Goal: Register for event/course

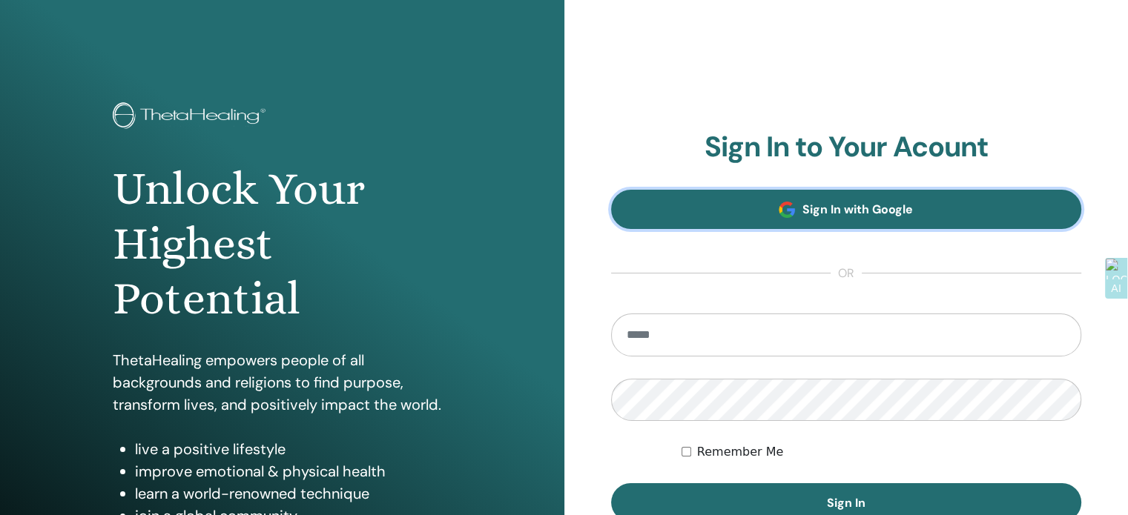
click at [846, 210] on span "Sign In with Google" at bounding box center [857, 210] width 110 height 16
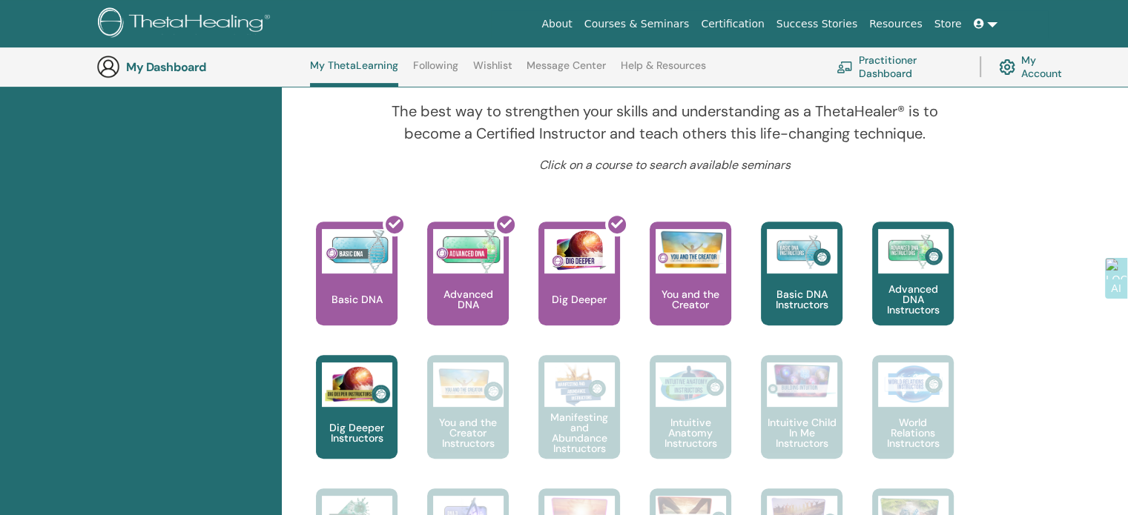
scroll to position [593, 0]
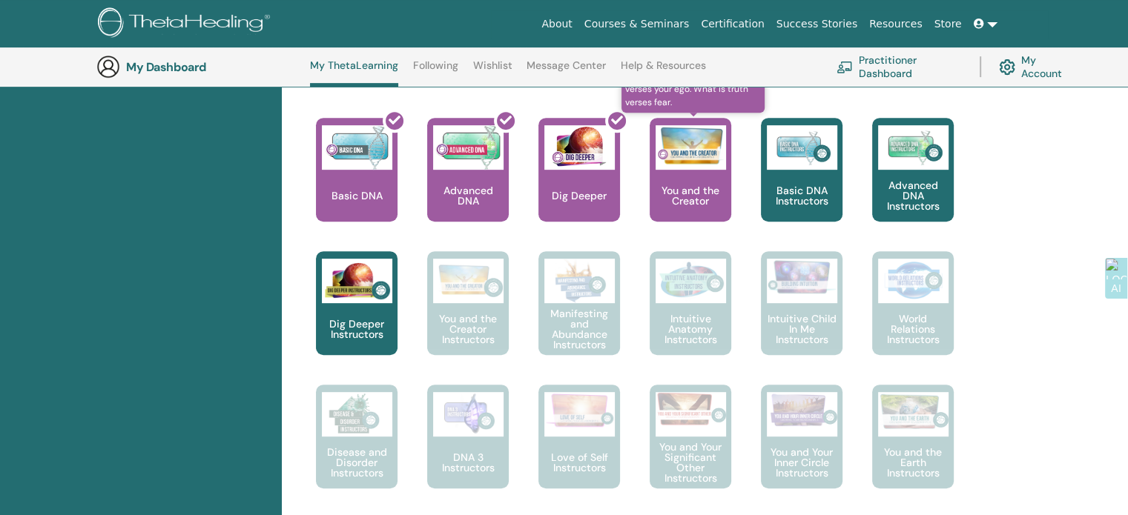
click at [696, 189] on p "You and the Creator" at bounding box center [691, 195] width 82 height 21
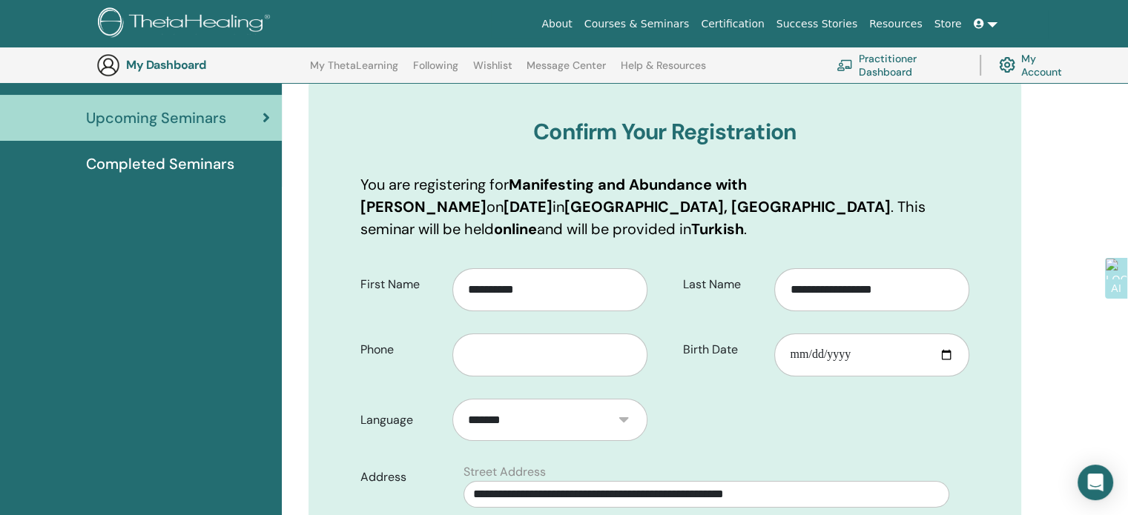
scroll to position [258, 0]
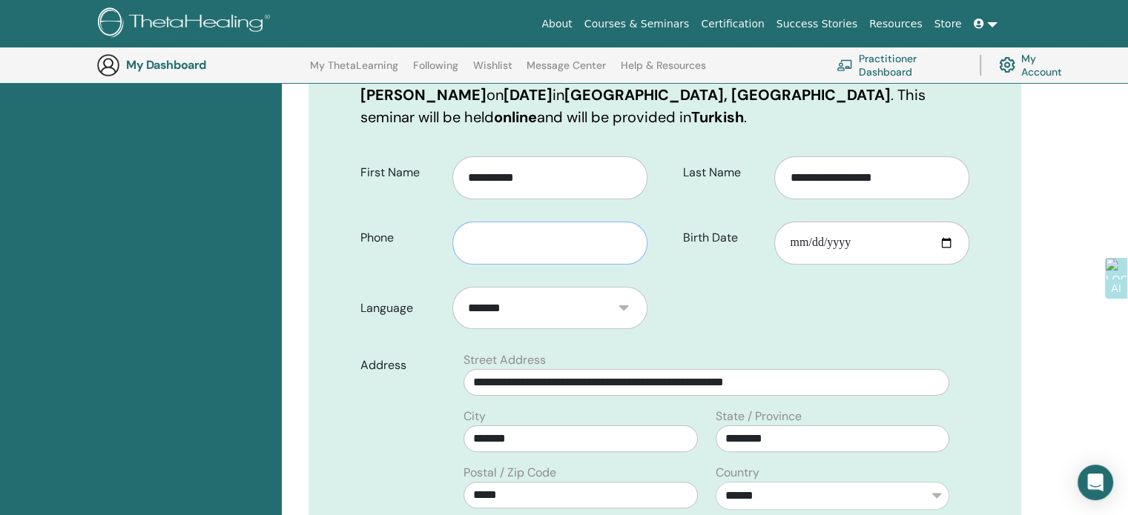
click at [507, 225] on input "text" at bounding box center [549, 243] width 195 height 43
type input "**********"
click at [871, 222] on input "Birth Date" at bounding box center [871, 243] width 195 height 43
click at [857, 222] on input "Birth Date" at bounding box center [871, 243] width 195 height 43
click at [841, 222] on input "Birth Date" at bounding box center [871, 243] width 195 height 43
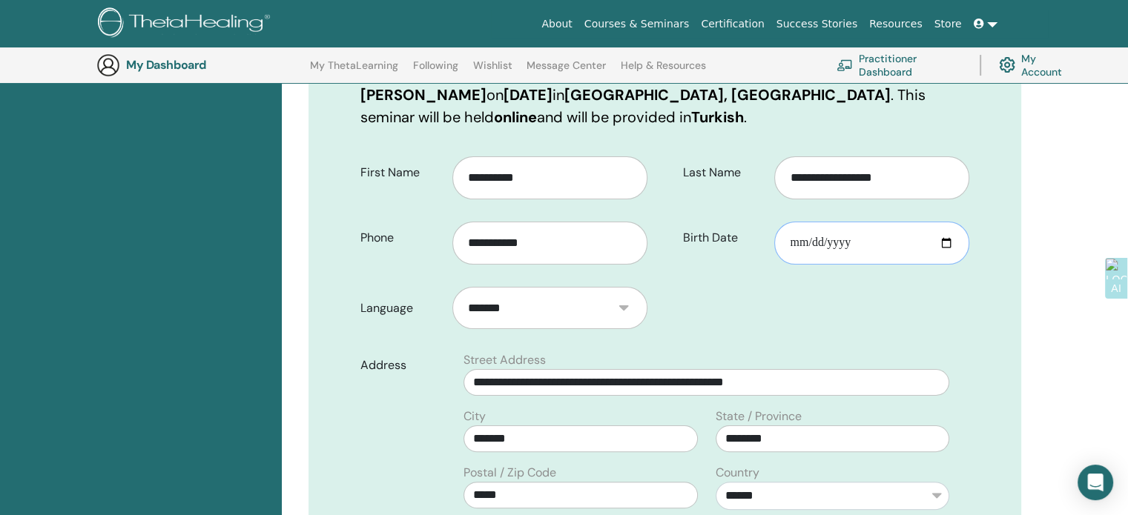
click at [796, 222] on input "Birth Date" at bounding box center [871, 243] width 195 height 43
type input "**********"
click at [879, 369] on input "**********" at bounding box center [706, 382] width 486 height 27
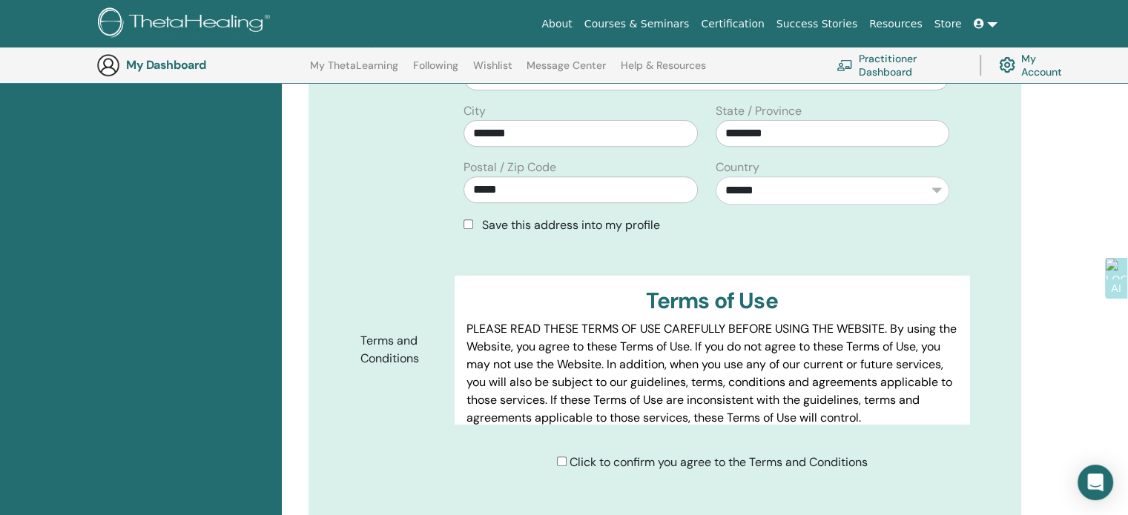
scroll to position [629, 0]
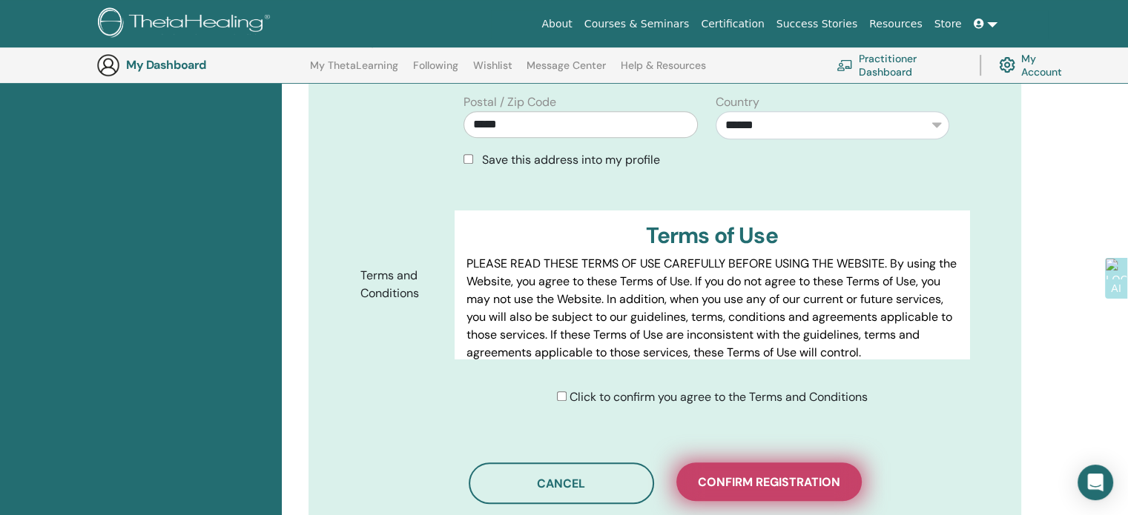
click at [787, 475] on span "Confirm registration" at bounding box center [769, 483] width 142 height 16
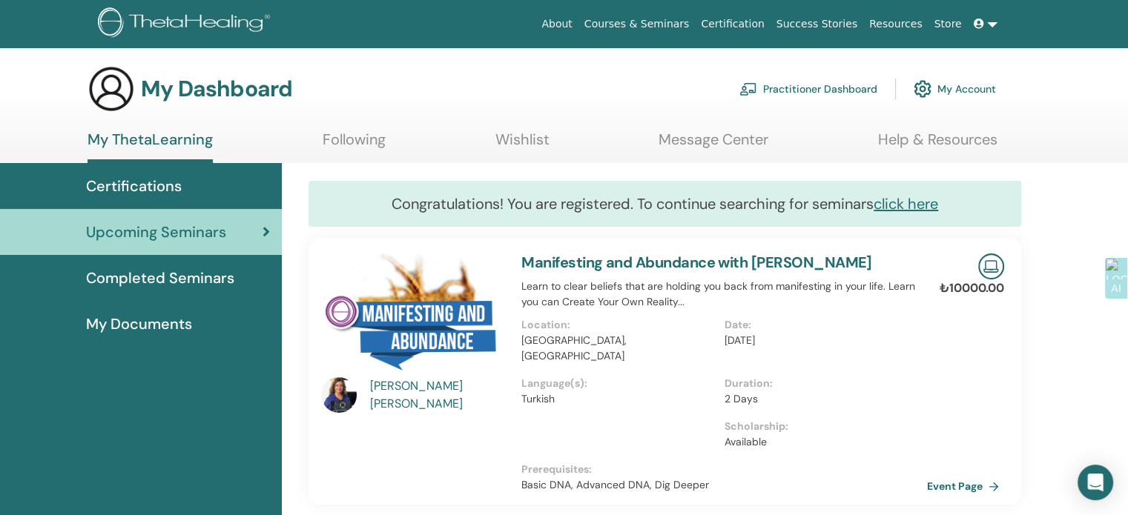
click at [108, 186] on span "Certifications" at bounding box center [134, 186] width 96 height 22
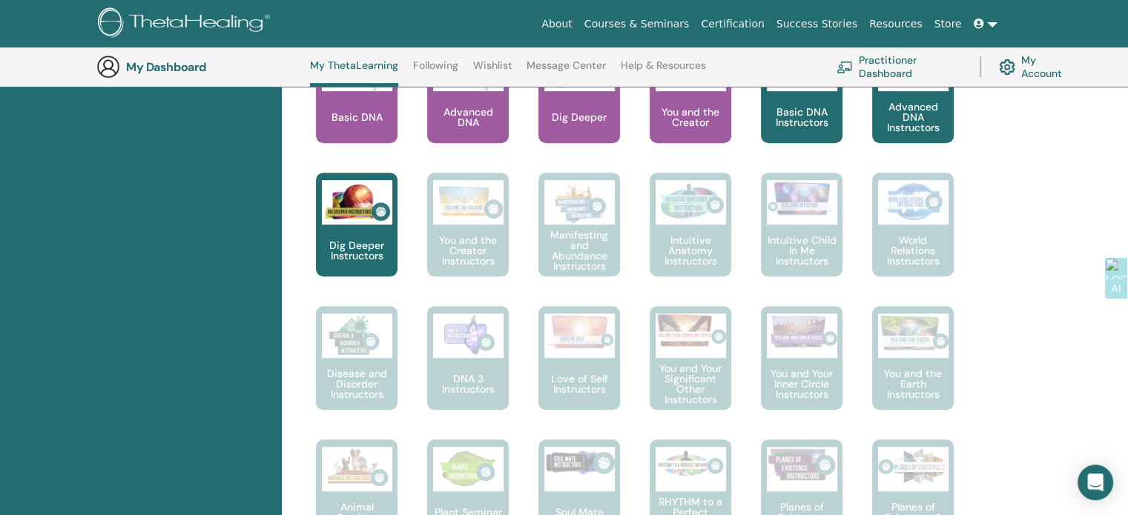
scroll to position [558, 0]
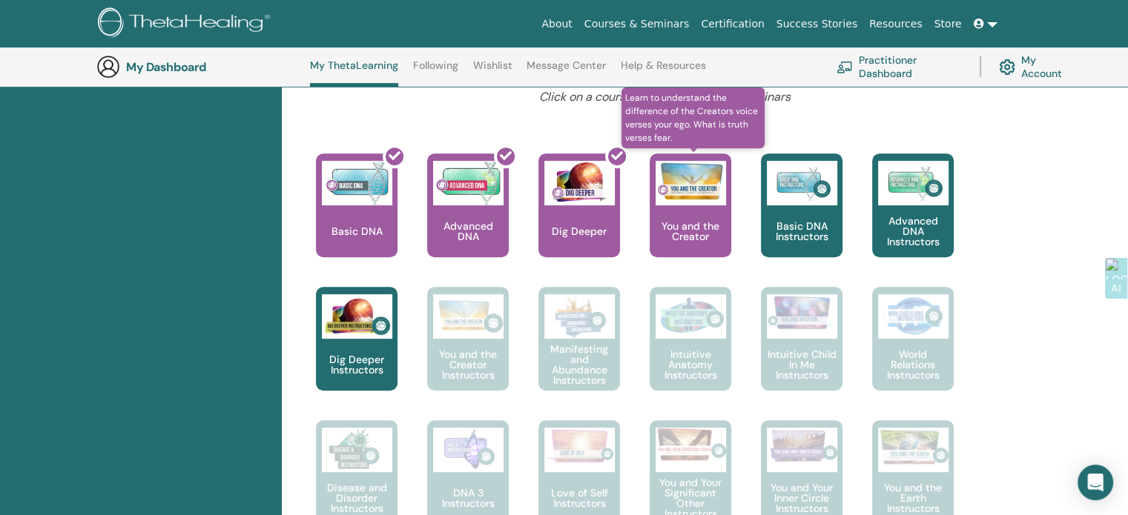
drag, startPoint x: 712, startPoint y: 262, endPoint x: 702, endPoint y: 252, distance: 13.6
click at [713, 261] on link "Learn to understand the difference of the Creators voice verses your ego. What …" at bounding box center [691, 220] width 82 height 133
click at [691, 231] on p "You and the Creator" at bounding box center [691, 231] width 82 height 21
click at [690, 204] on div at bounding box center [691, 183] width 70 height 44
